Goal: Information Seeking & Learning: Learn about a topic

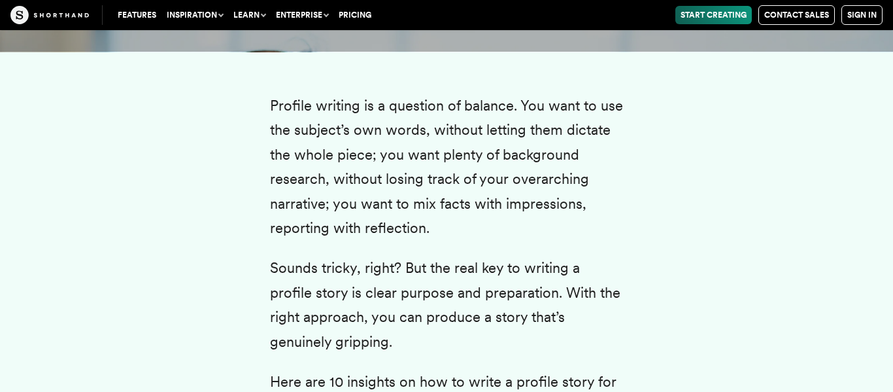
scroll to position [2330, 0]
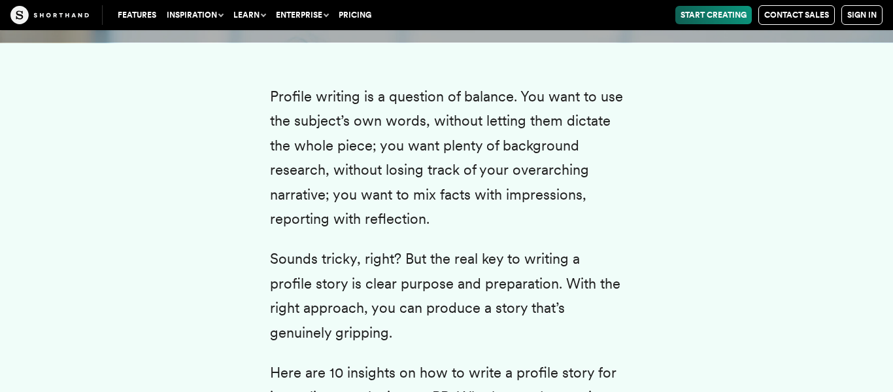
click at [391, 250] on p "Sounds tricky, right? But the real key to writing a profile story is clear purp…" at bounding box center [446, 295] width 353 height 98
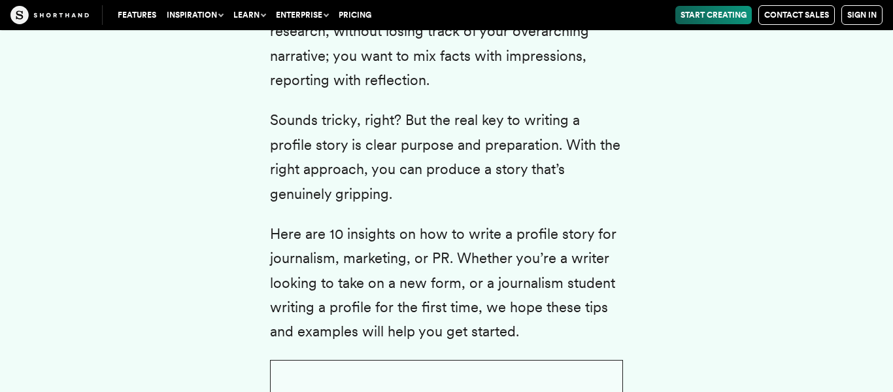
scroll to position [2483, 0]
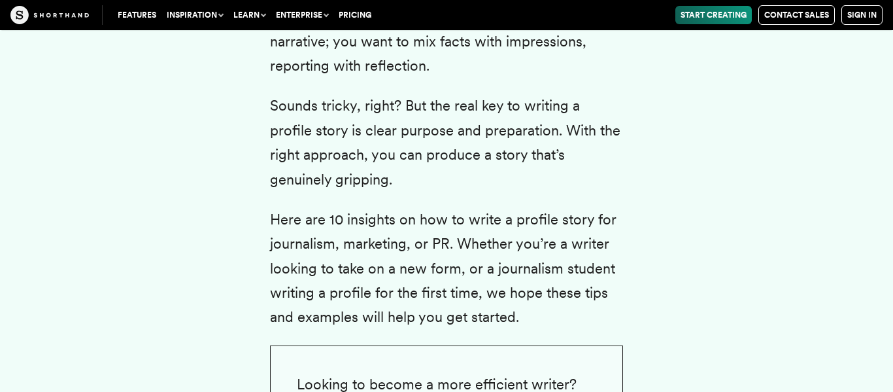
click at [570, 295] on p "Here are 10 insights on how to write a profile story for journalism, marketing,…" at bounding box center [446, 268] width 353 height 122
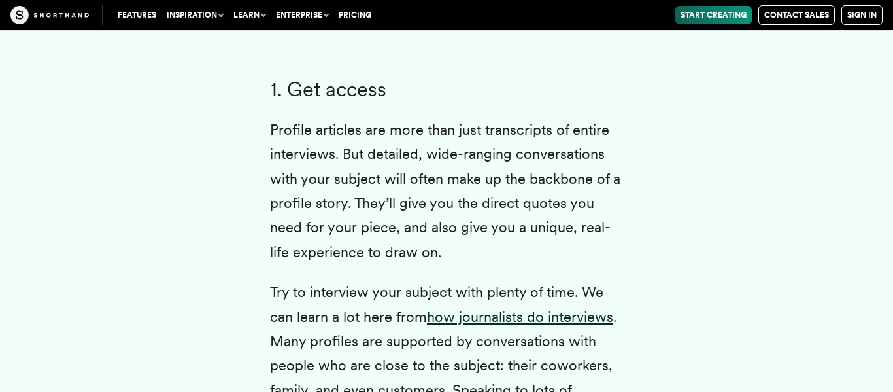
scroll to position [2942, 0]
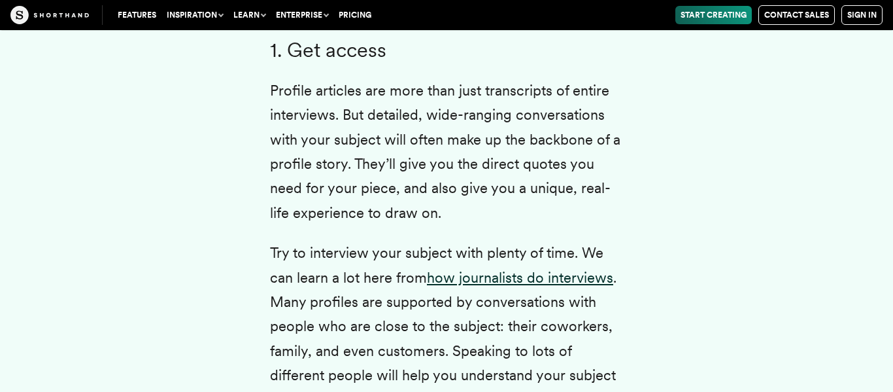
scroll to position [2983, 0]
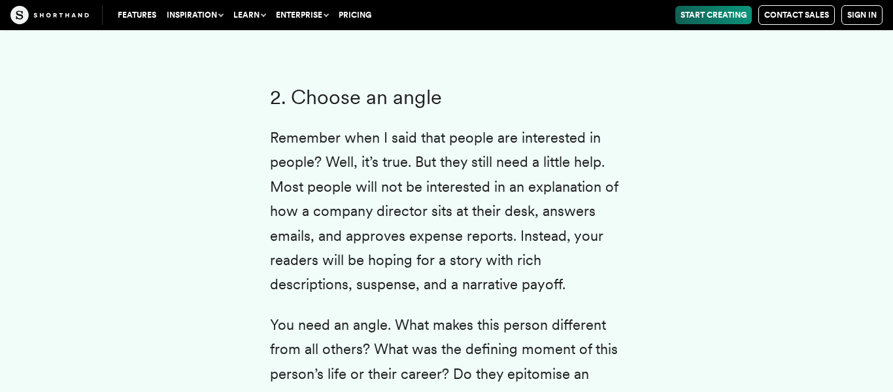
scroll to position [3572, 0]
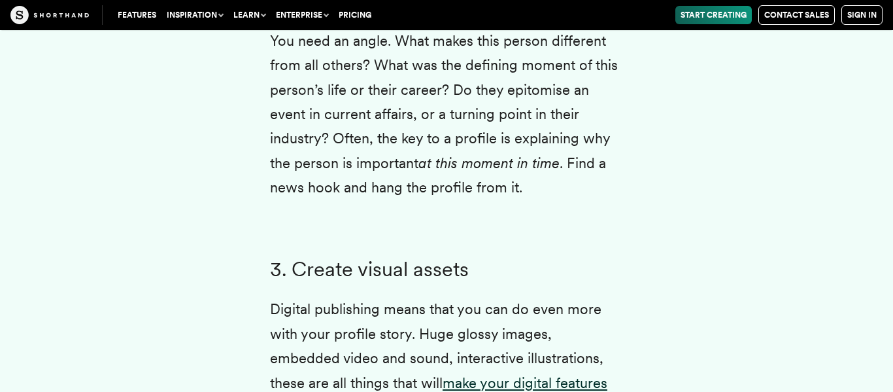
scroll to position [3861, 0]
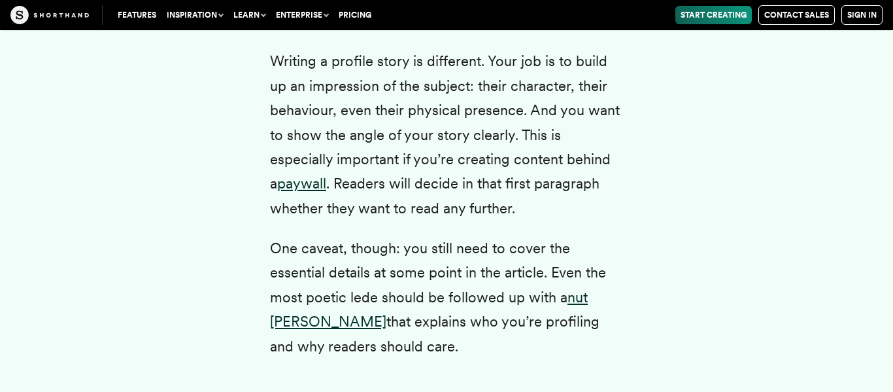
scroll to position [5049, 0]
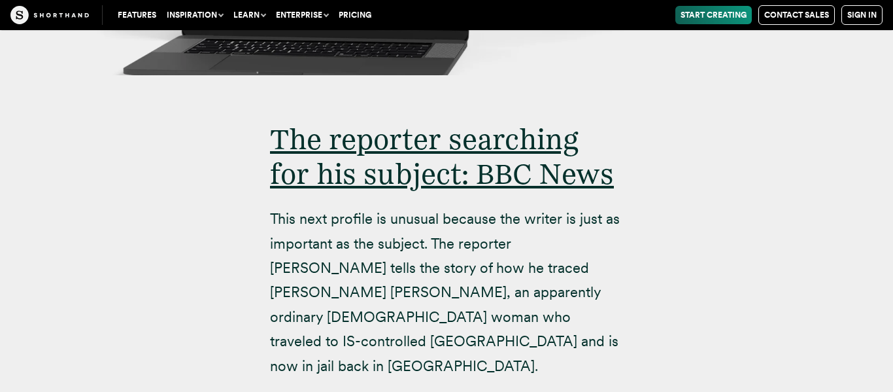
scroll to position [9041, 0]
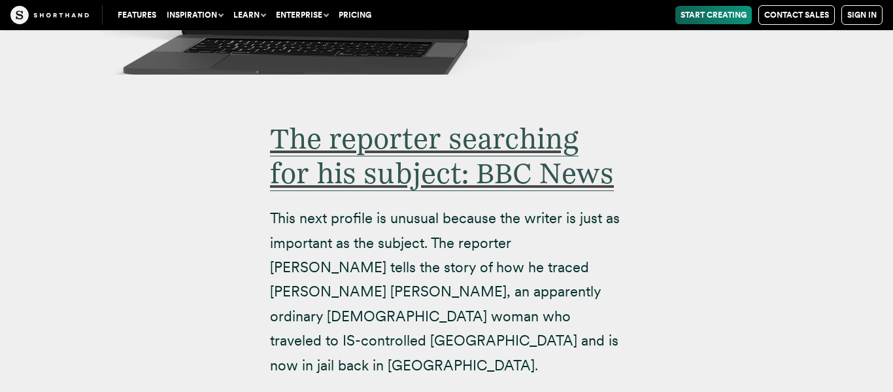
click at [586, 121] on span "The reporter searching for his subject: BBC News" at bounding box center [442, 156] width 344 height 70
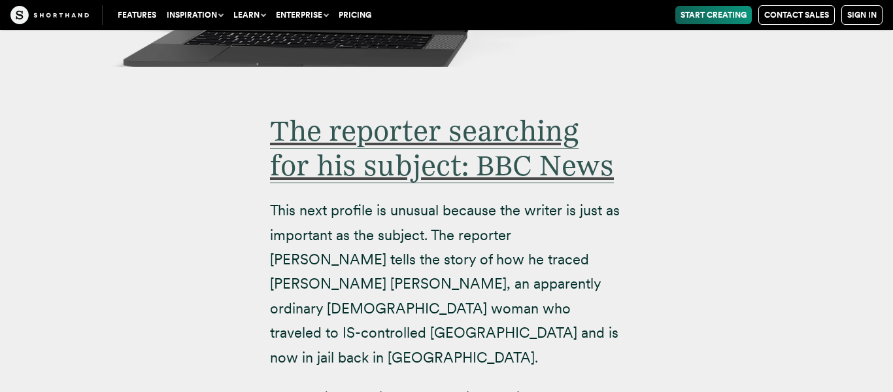
scroll to position [9052, 0]
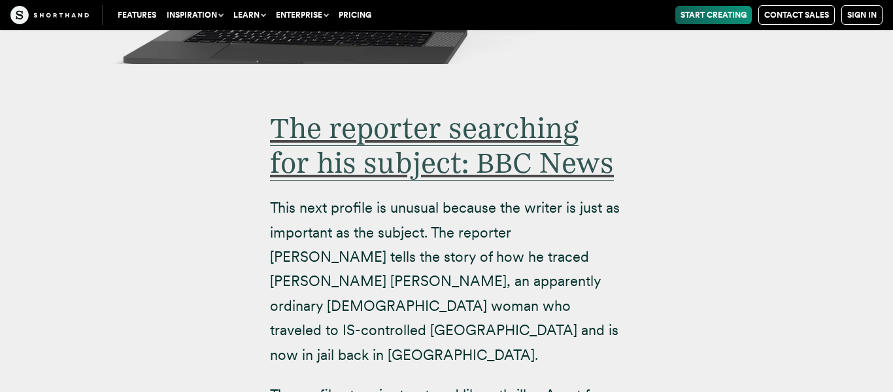
click at [537, 110] on span "The reporter searching for his subject: BBC News" at bounding box center [442, 145] width 344 height 70
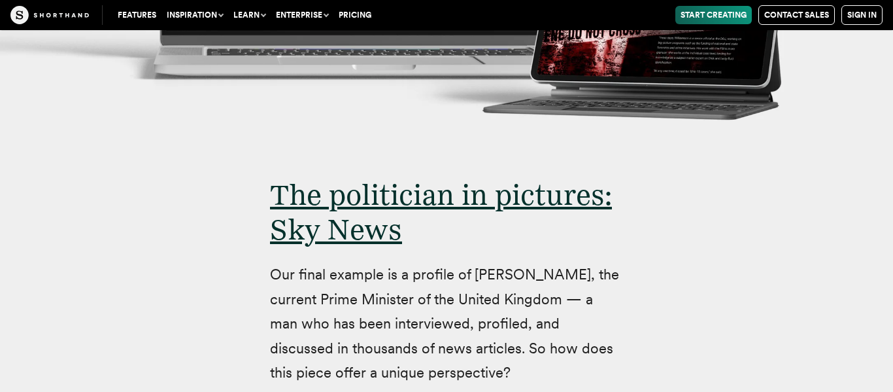
scroll to position [11552, 0]
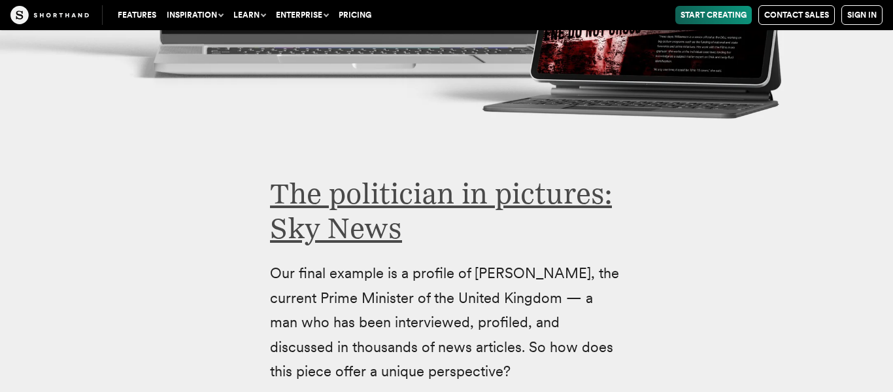
click at [580, 176] on link "The politician in pictures: Sky News" at bounding box center [441, 210] width 342 height 69
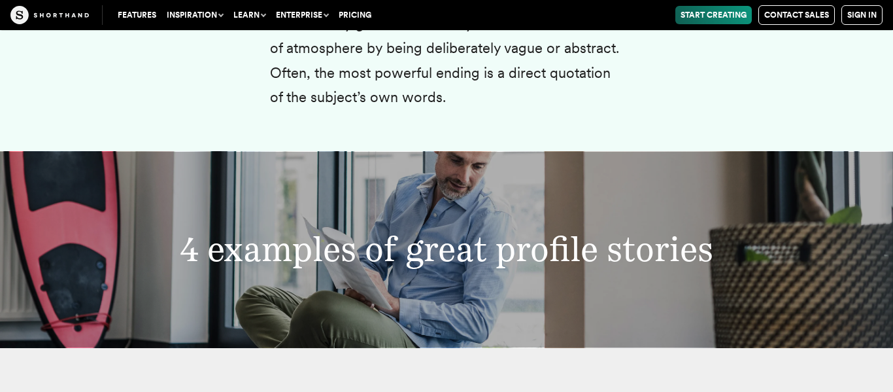
scroll to position [7528, 0]
